Goal: Information Seeking & Learning: Stay updated

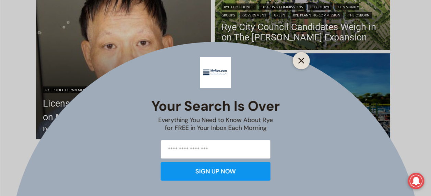
click at [304, 60] on icon "Close" at bounding box center [301, 61] width 6 height 6
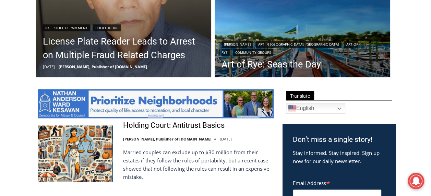
scroll to position [365, 0]
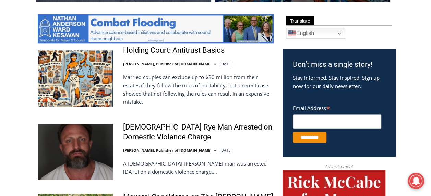
click at [104, 146] on img at bounding box center [75, 152] width 75 height 56
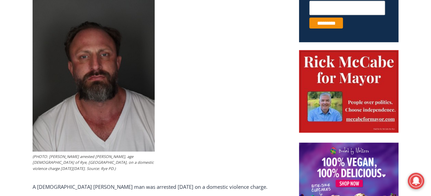
scroll to position [343, 0]
